Goal: Use online tool/utility

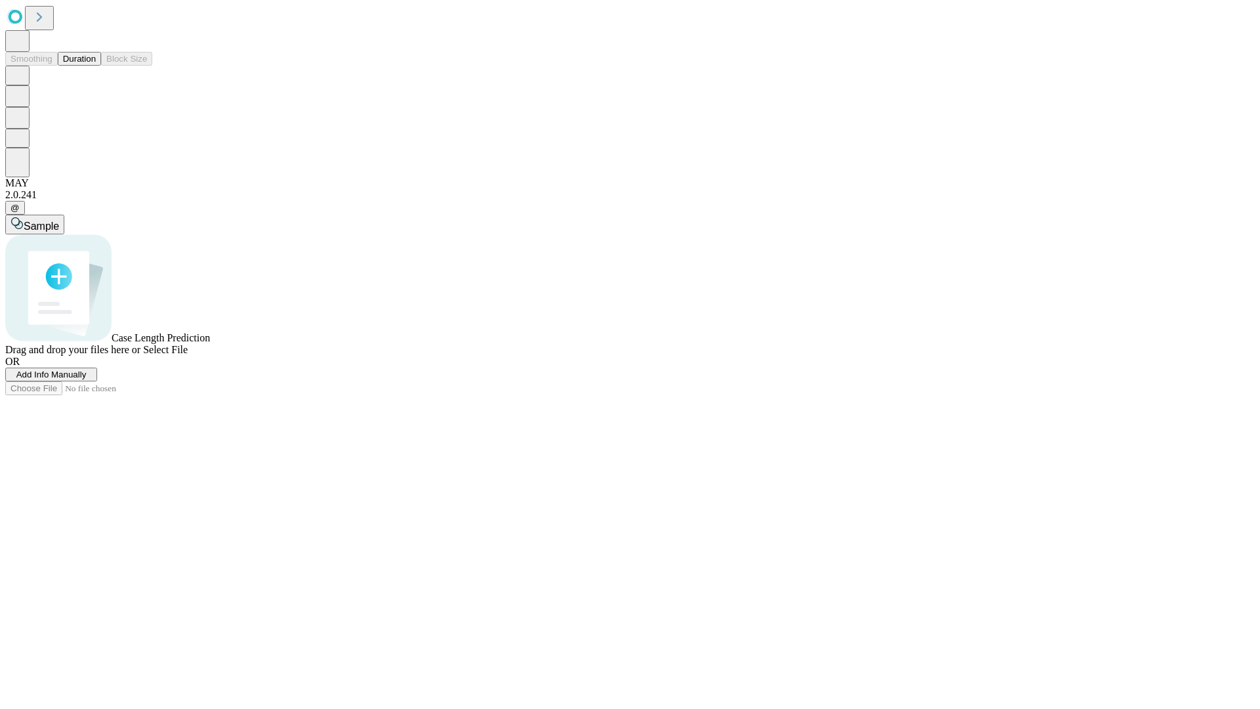
click at [96, 66] on button "Duration" at bounding box center [79, 59] width 43 height 14
click at [188, 355] on span "Select File" at bounding box center [165, 349] width 45 height 11
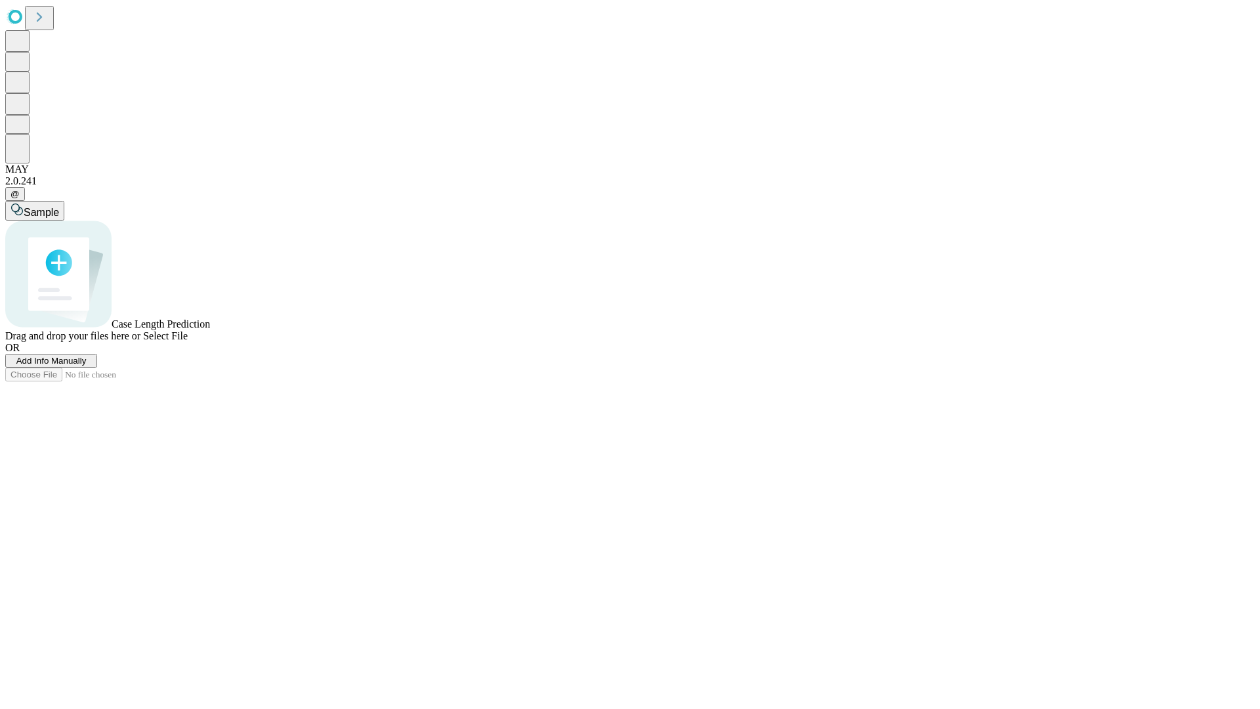
click at [188, 341] on span "Select File" at bounding box center [165, 335] width 45 height 11
